Goal: Task Accomplishment & Management: Complete application form

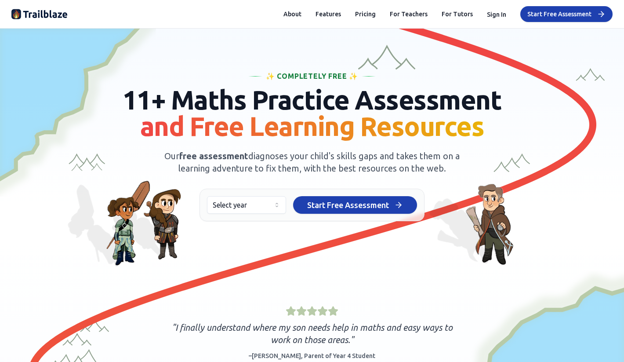
click at [44, 18] on img at bounding box center [39, 14] width 56 height 14
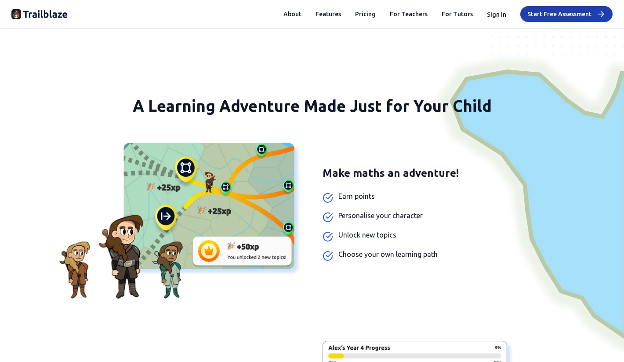
scroll to position [706, 0]
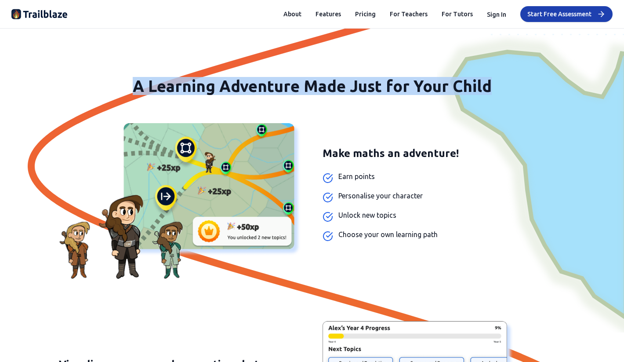
drag, startPoint x: 496, startPoint y: 88, endPoint x: 138, endPoint y: 80, distance: 358.5
click at [138, 80] on h2 "A Learning Adventure Made Just for Your Child" at bounding box center [312, 86] width 602 height 18
click at [171, 86] on span "A Learning Adventure Made Just for Your Child" at bounding box center [312, 86] width 359 height 18
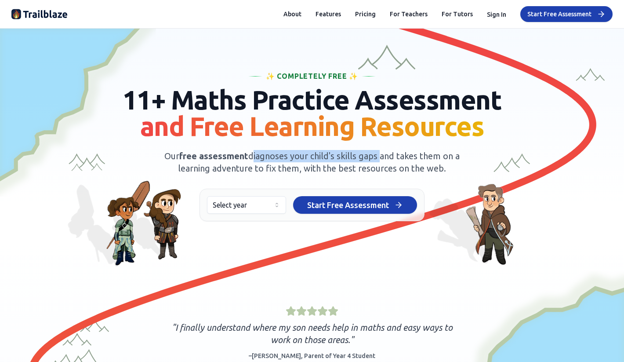
drag, startPoint x: 254, startPoint y: 156, endPoint x: 381, endPoint y: 153, distance: 127.1
click at [381, 154] on span "Our free assessment diagnoses your child's skills gaps and takes them on a lear…" at bounding box center [312, 162] width 296 height 22
copy span "diagnoses your child's skills gaps"
click at [320, 169] on span "Our free assessment diagnoses your child's skills gaps and takes them on a lear…" at bounding box center [312, 162] width 296 height 22
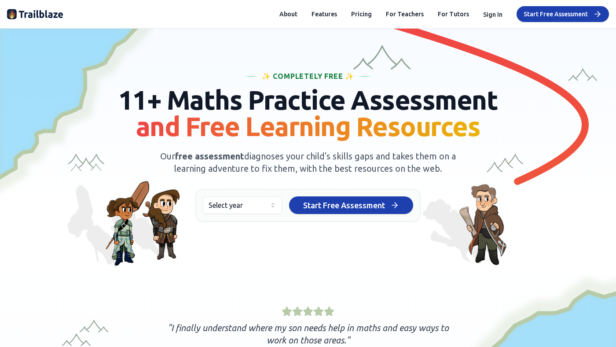
scroll to position [1927, 0]
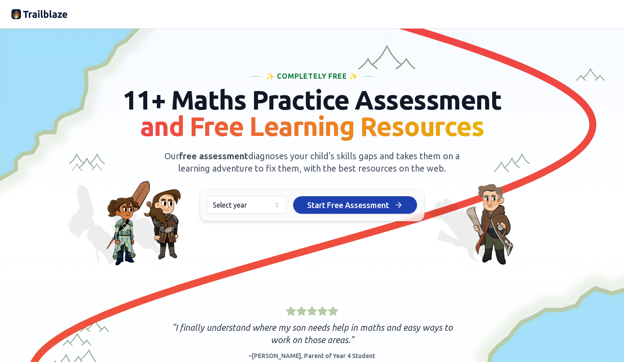
click at [252, 202] on html "We value your privacy We use cookies to enhance your browsing experience, serve…" at bounding box center [312, 181] width 624 height 362
click at [338, 206] on span "Start Free Assessment" at bounding box center [348, 205] width 82 height 12
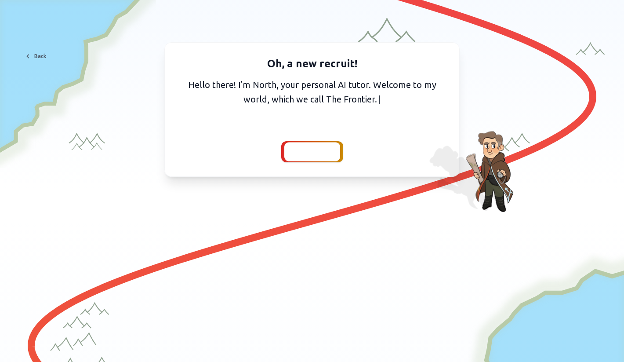
click at [310, 152] on span "Continue" at bounding box center [313, 152] width 34 height 12
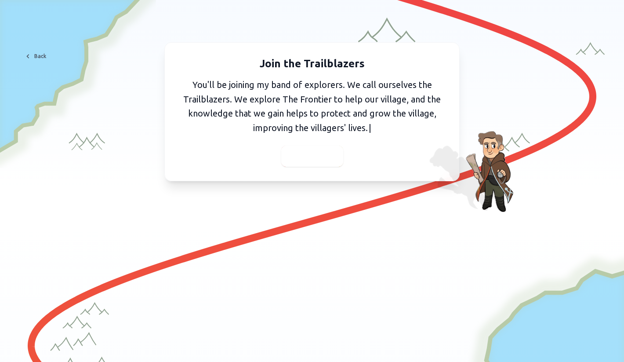
click at [310, 155] on span "Continue" at bounding box center [313, 156] width 34 height 12
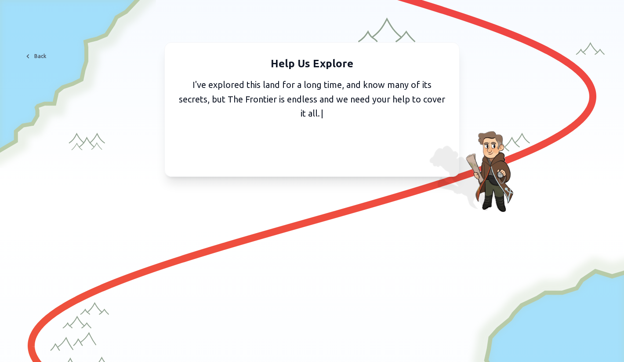
click at [314, 151] on span "Continue" at bounding box center [313, 152] width 34 height 12
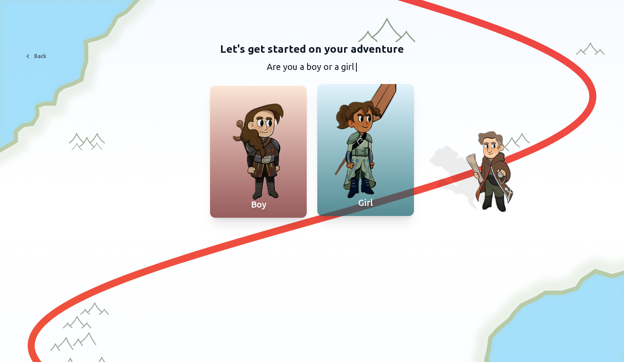
click at [363, 140] on div at bounding box center [366, 150] width 97 height 132
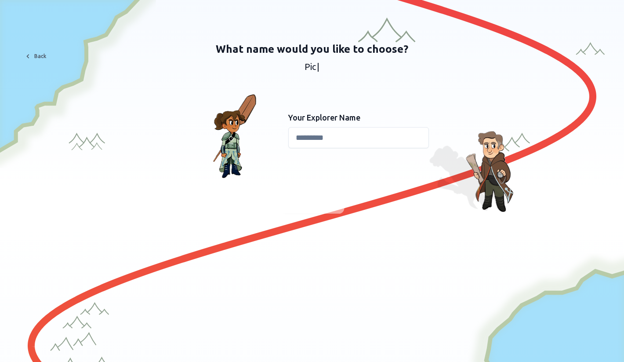
click at [324, 139] on input at bounding box center [358, 137] width 141 height 21
type input "***"
click at [310, 203] on span "Continue" at bounding box center [313, 203] width 34 height 12
